Goal: Book appointment/travel/reservation

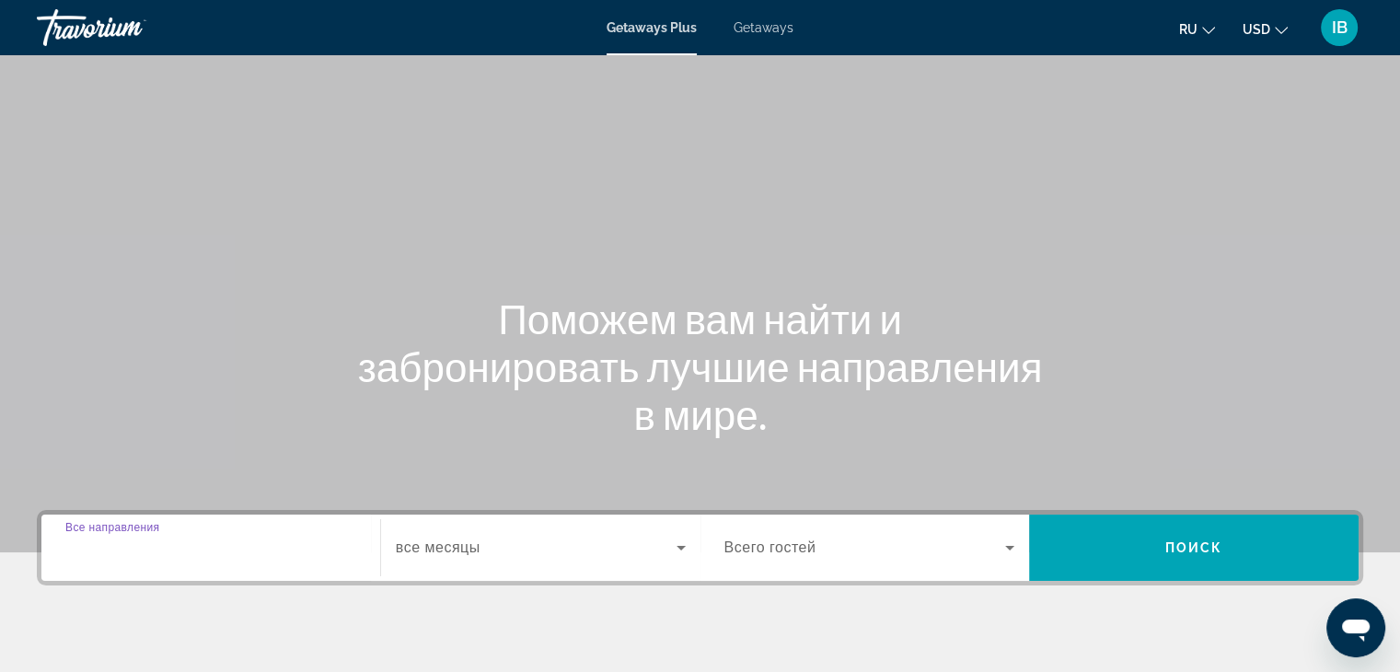
click at [251, 556] on input "Destination Все направления" at bounding box center [210, 549] width 291 height 22
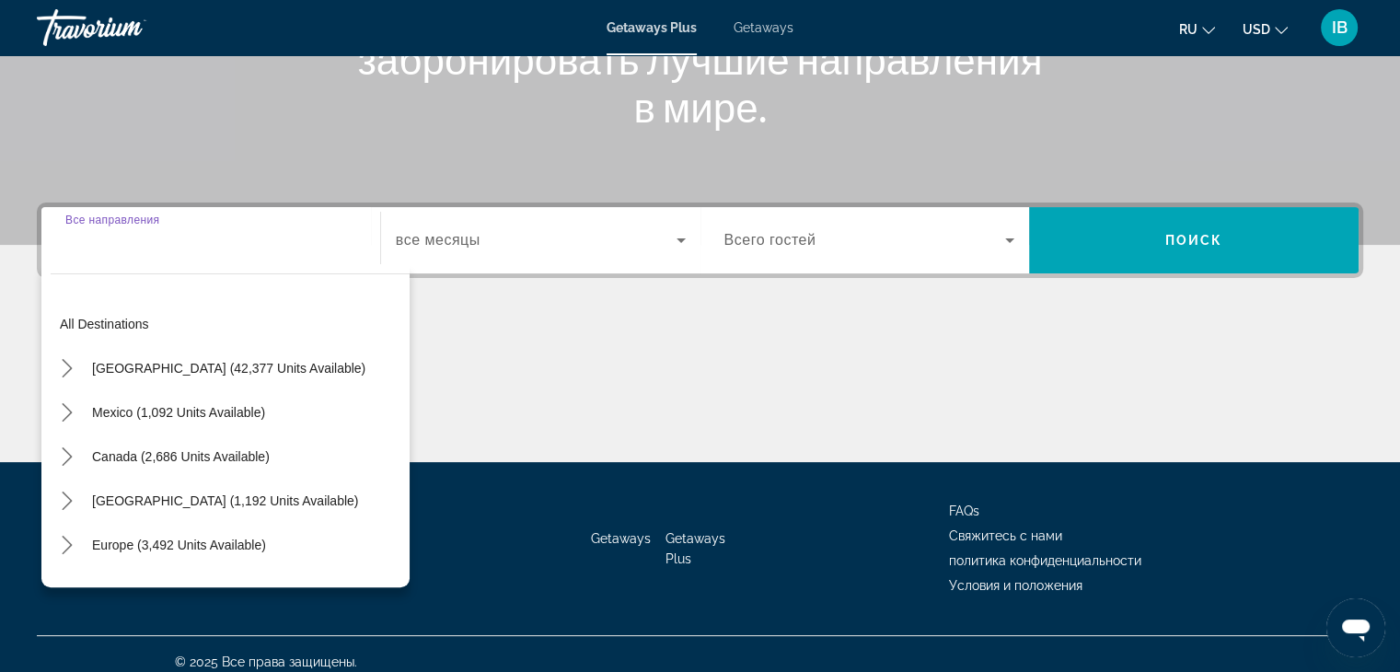
scroll to position [323, 0]
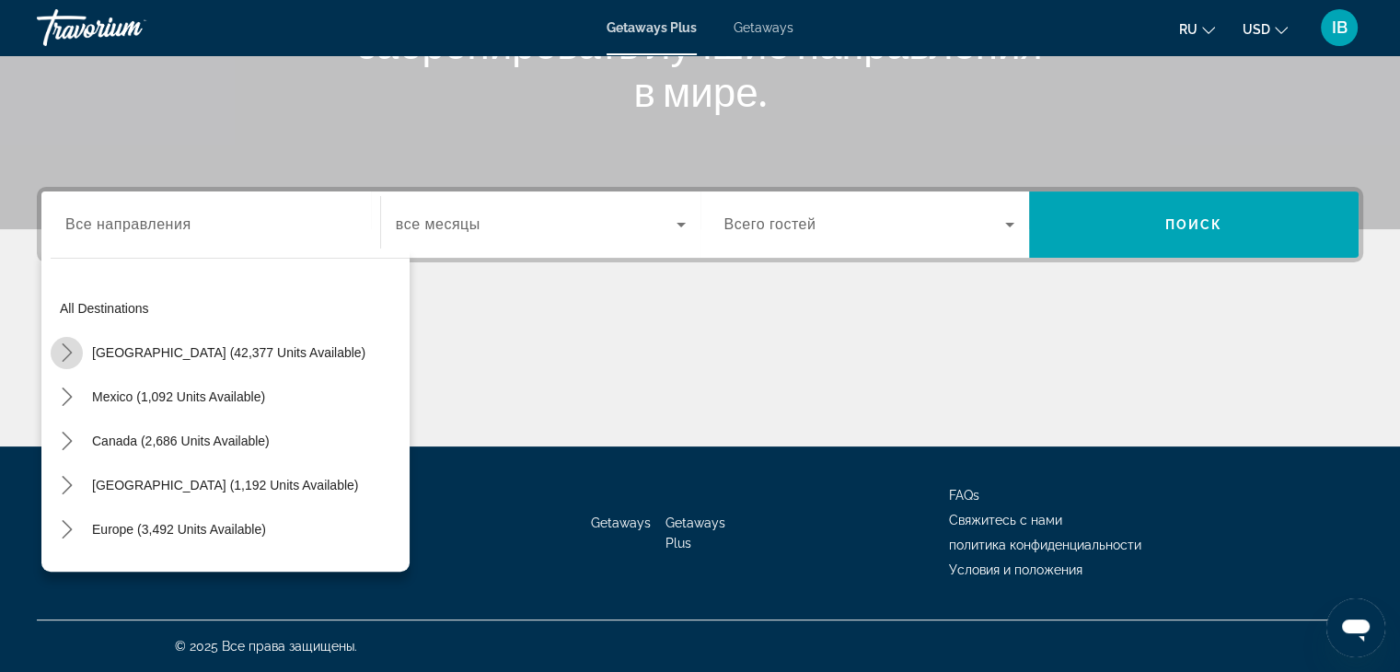
click at [72, 350] on icon "Toggle United States (42,377 units available) submenu" at bounding box center [67, 352] width 18 height 18
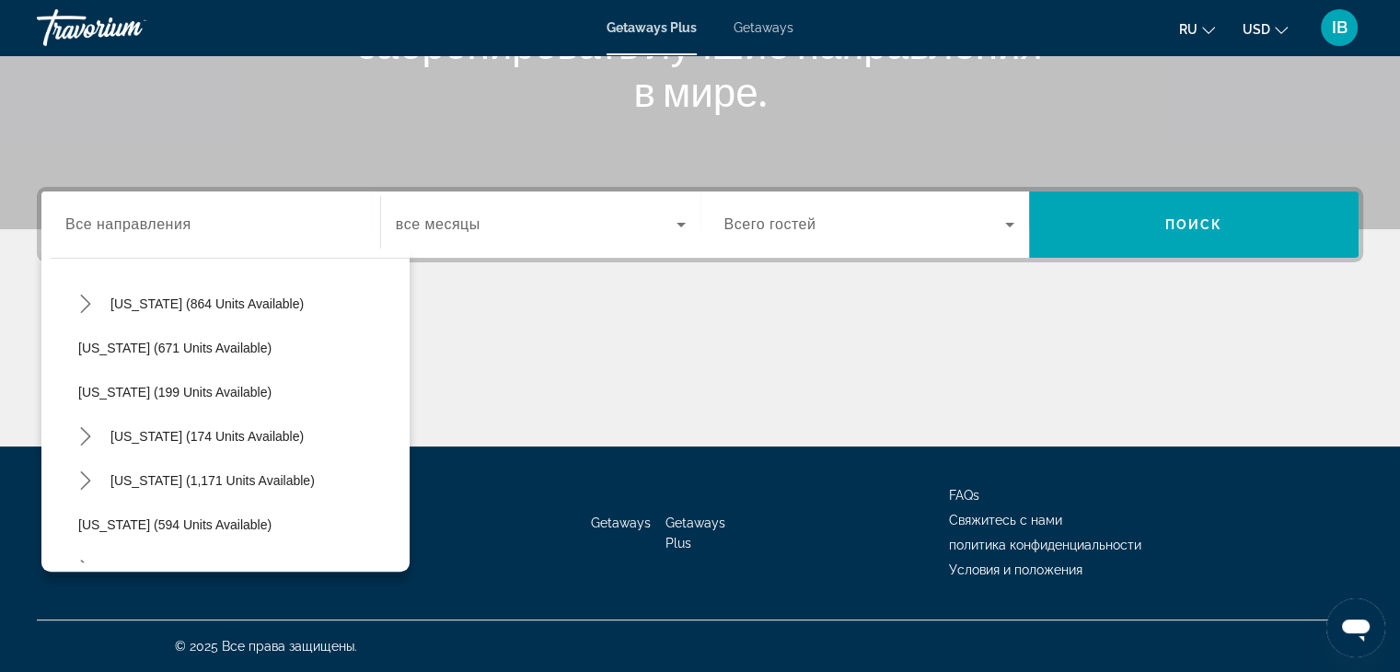
scroll to position [1066, 0]
click at [84, 306] on icon "Toggle Nevada (3,818 units available) submenu" at bounding box center [85, 303] width 18 height 18
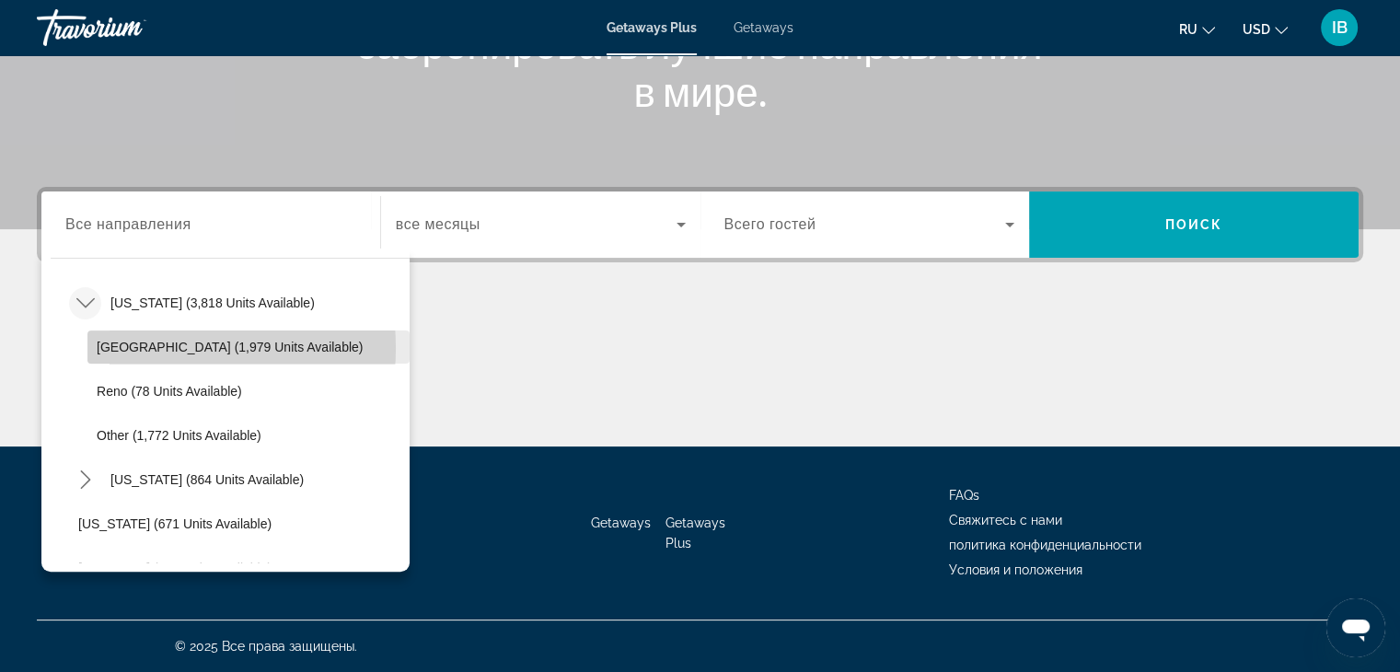
click at [135, 347] on span "[GEOGRAPHIC_DATA] (1,979 units available)" at bounding box center [230, 347] width 266 height 15
type input "**********"
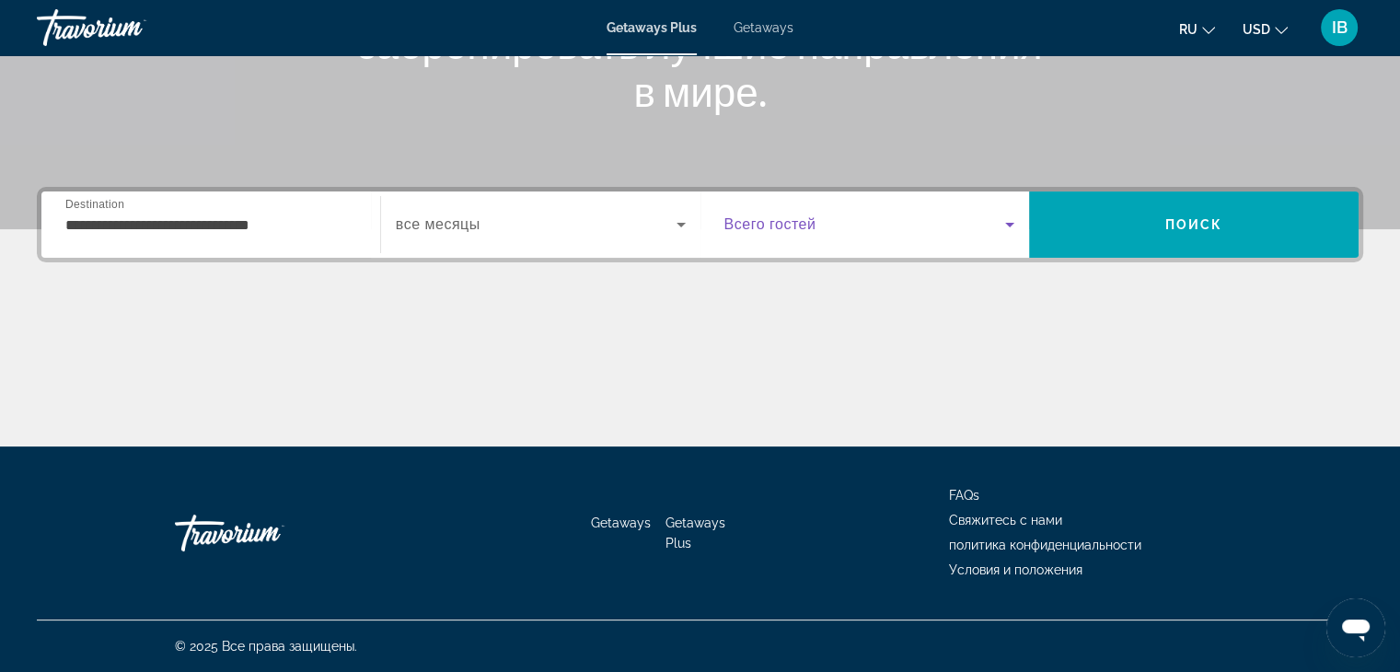
click at [967, 231] on span "Search widget" at bounding box center [865, 225] width 282 height 22
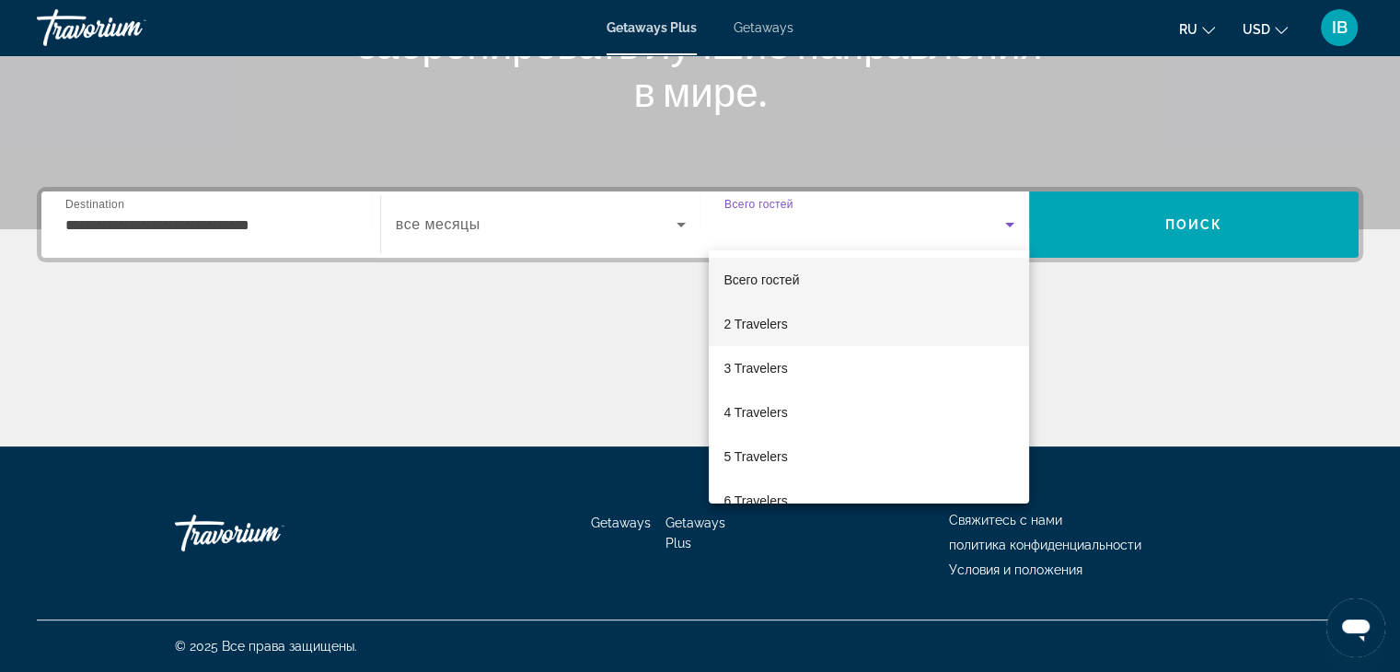
click at [792, 321] on mat-option "2 Travelers" at bounding box center [869, 324] width 320 height 44
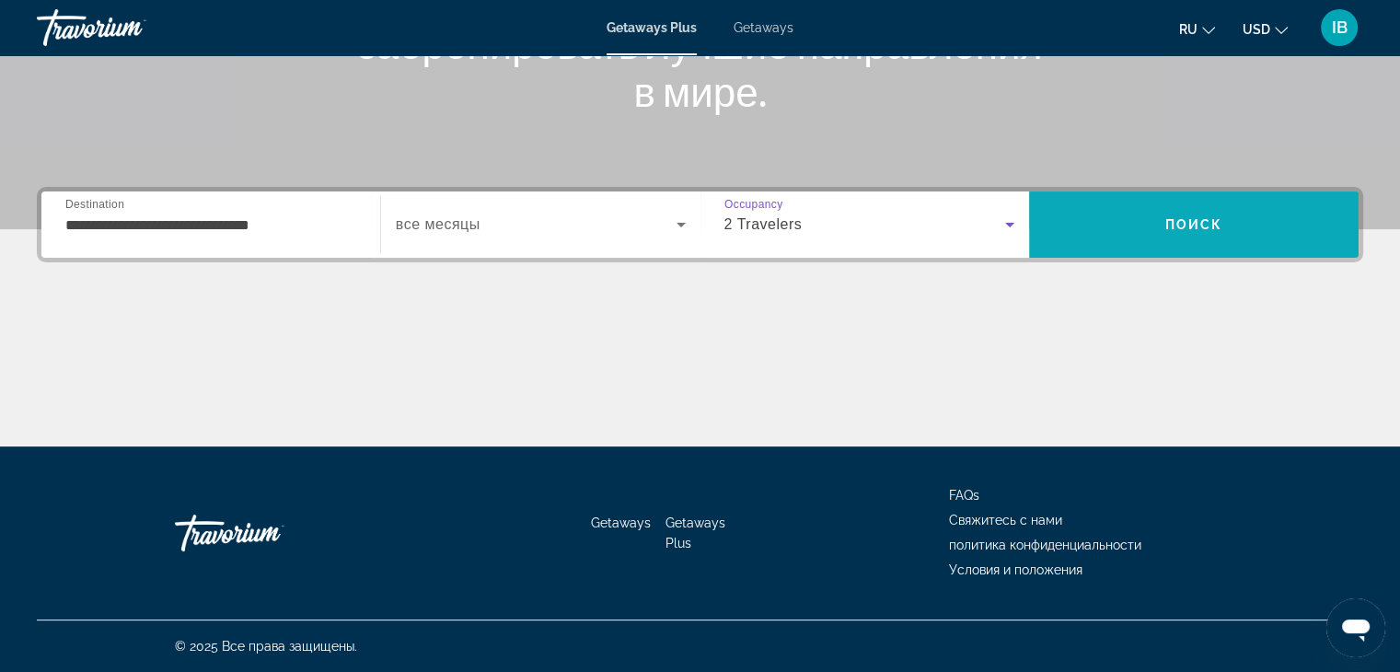
click at [1181, 227] on span "Поиск" at bounding box center [1194, 224] width 58 height 15
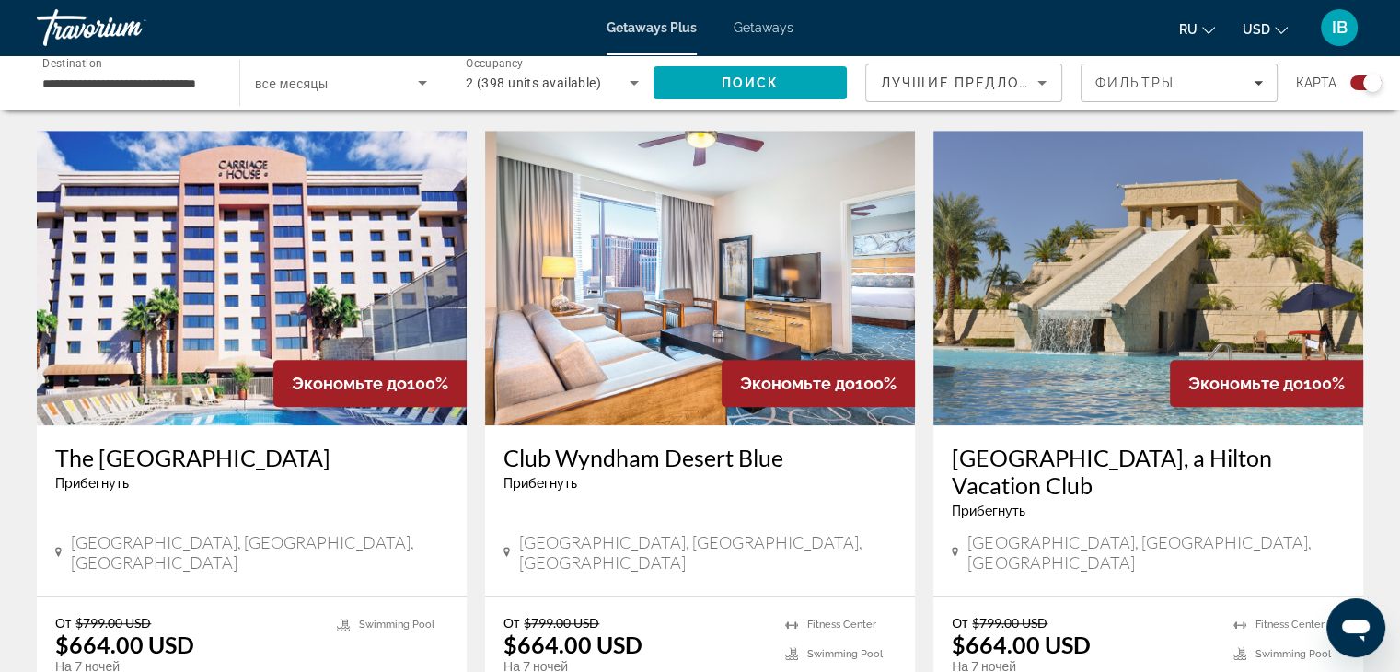
scroll to position [1381, 0]
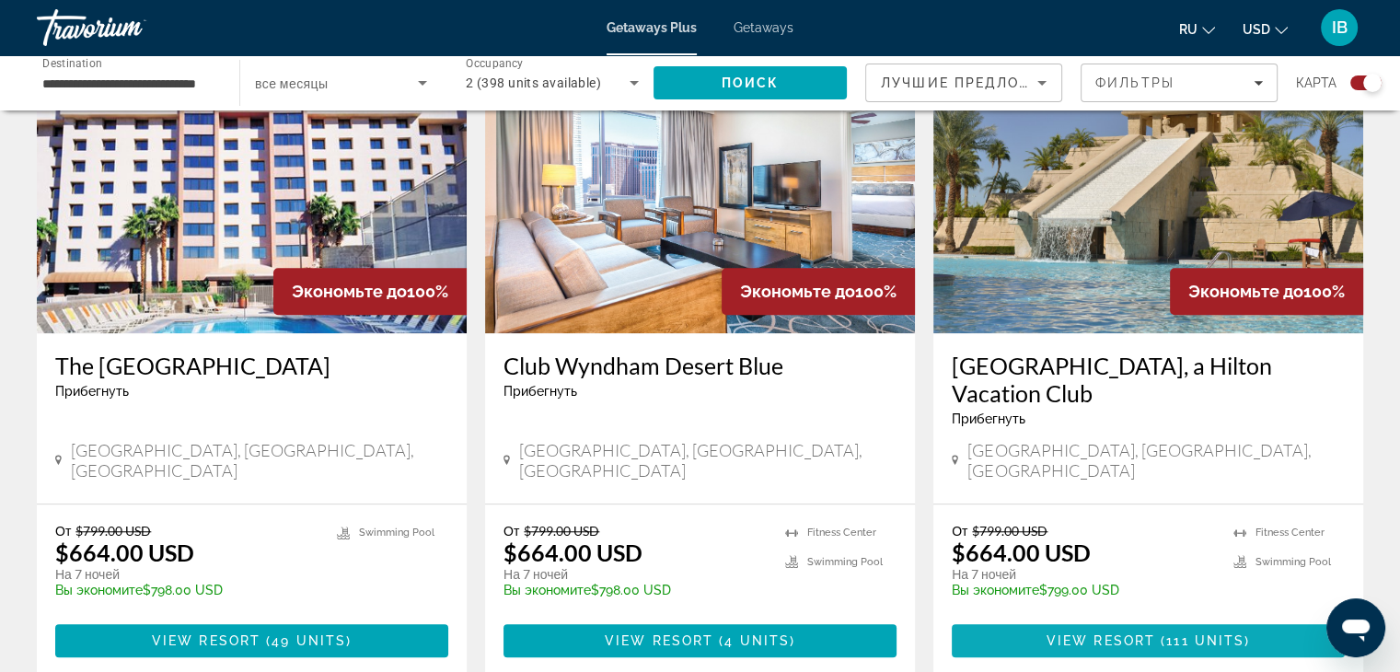
click at [1219, 633] on span "111 units" at bounding box center [1205, 640] width 78 height 15
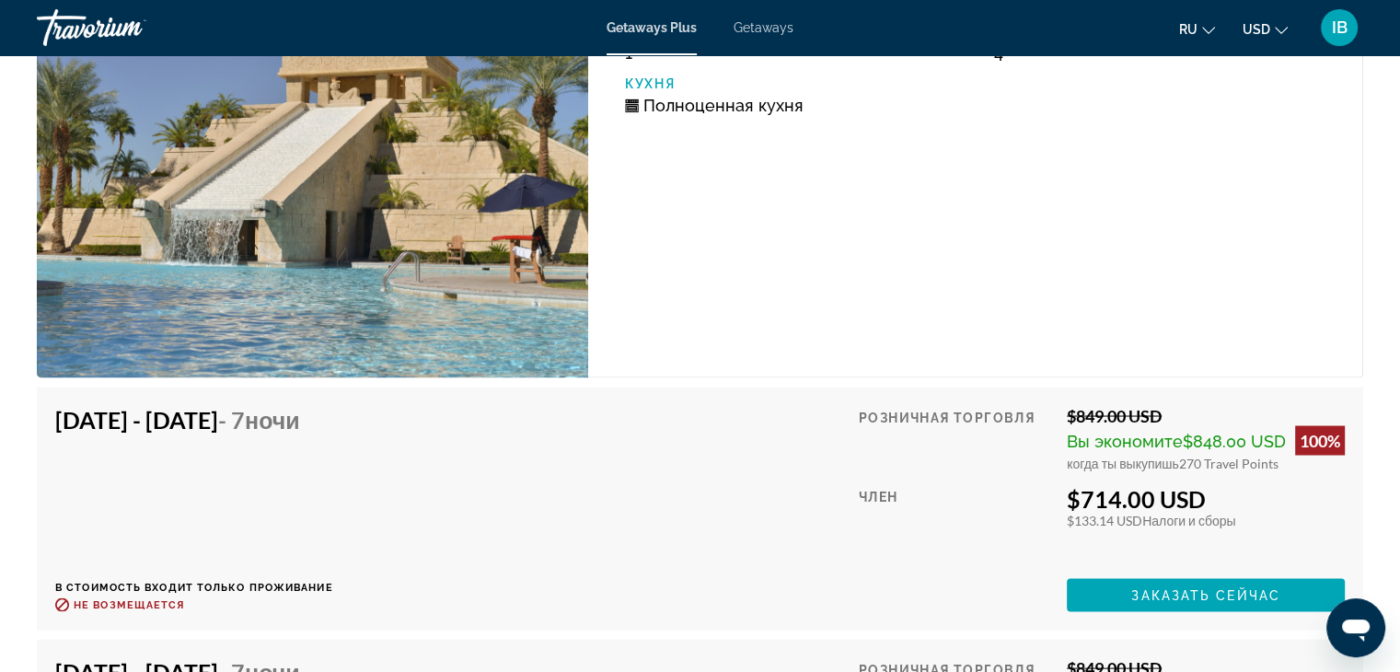
scroll to position [3587, 0]
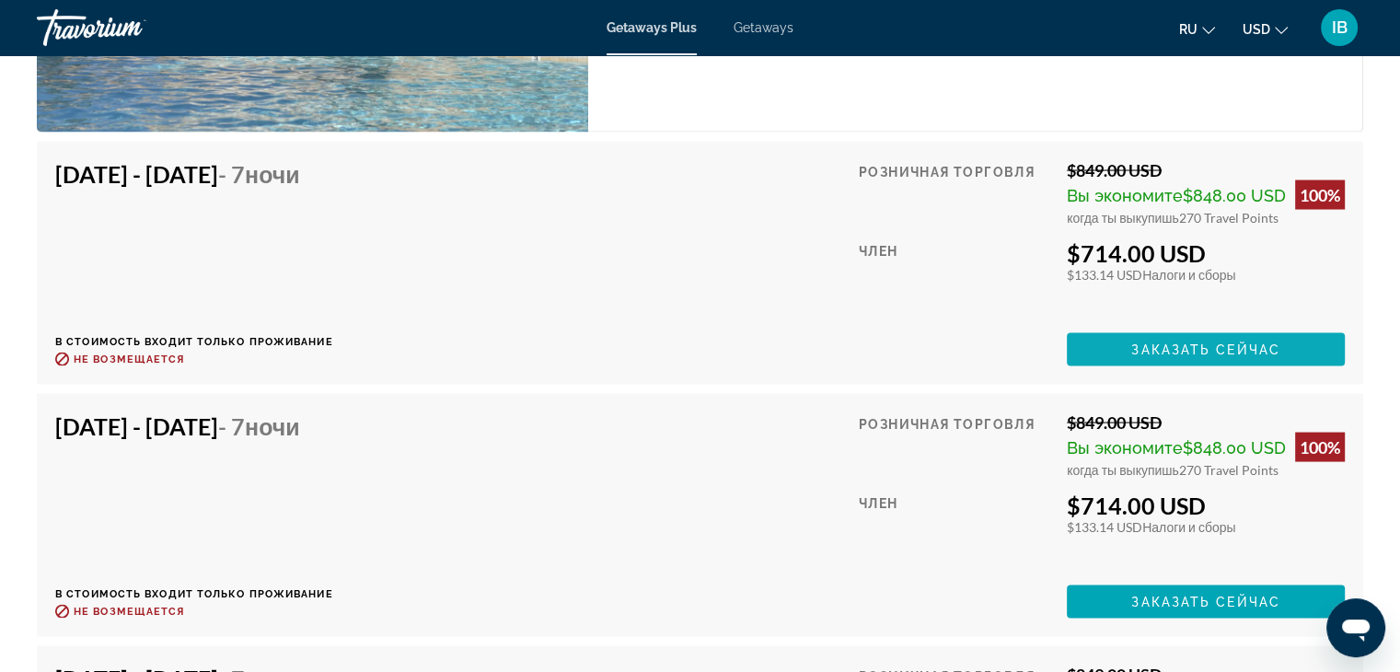
click at [1197, 342] on span "Заказать сейчас" at bounding box center [1205, 349] width 149 height 15
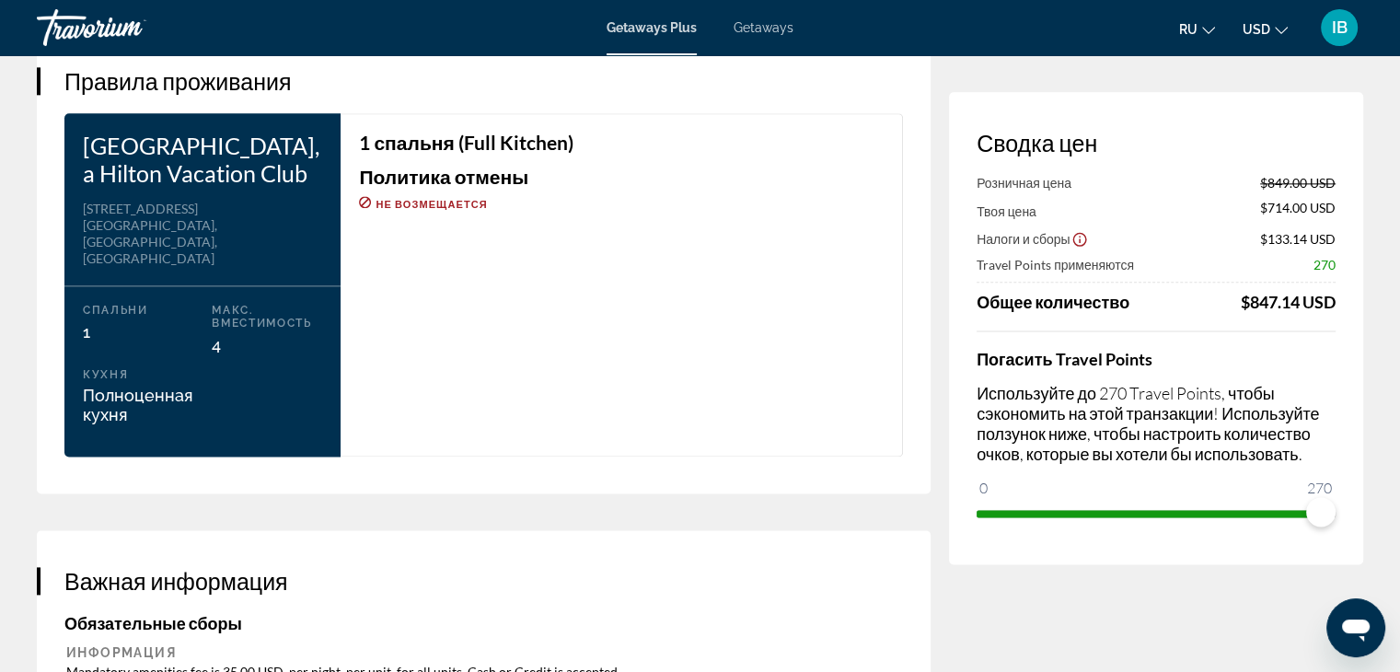
scroll to position [2092, 0]
